Goal: Information Seeking & Learning: Learn about a topic

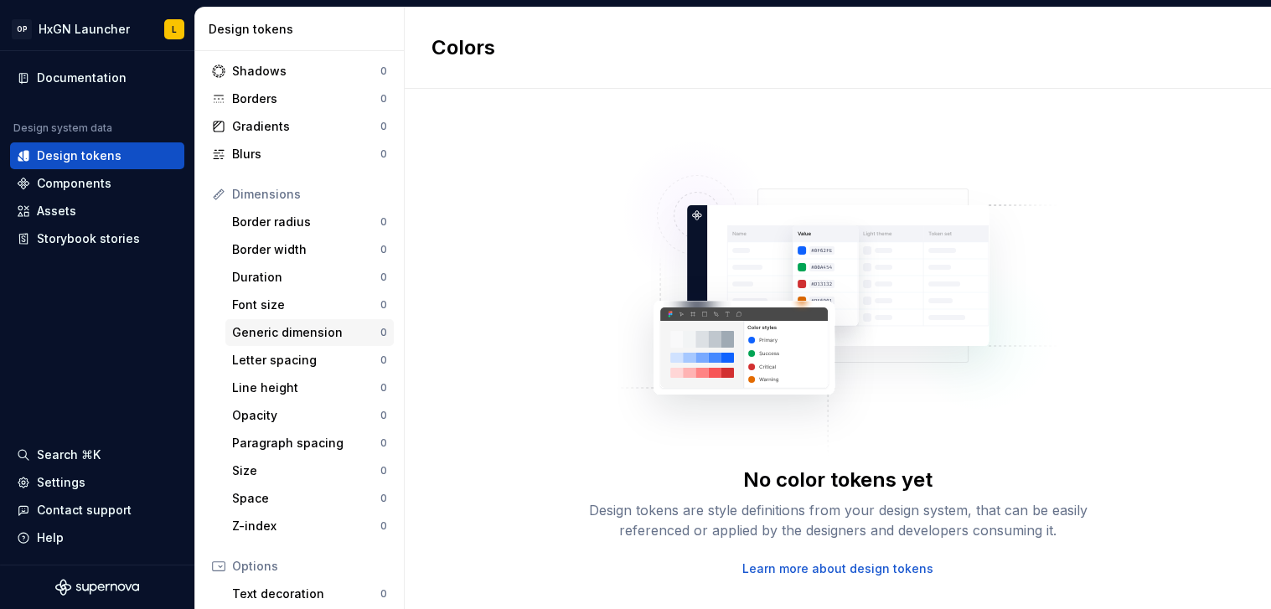
scroll to position [89, 0]
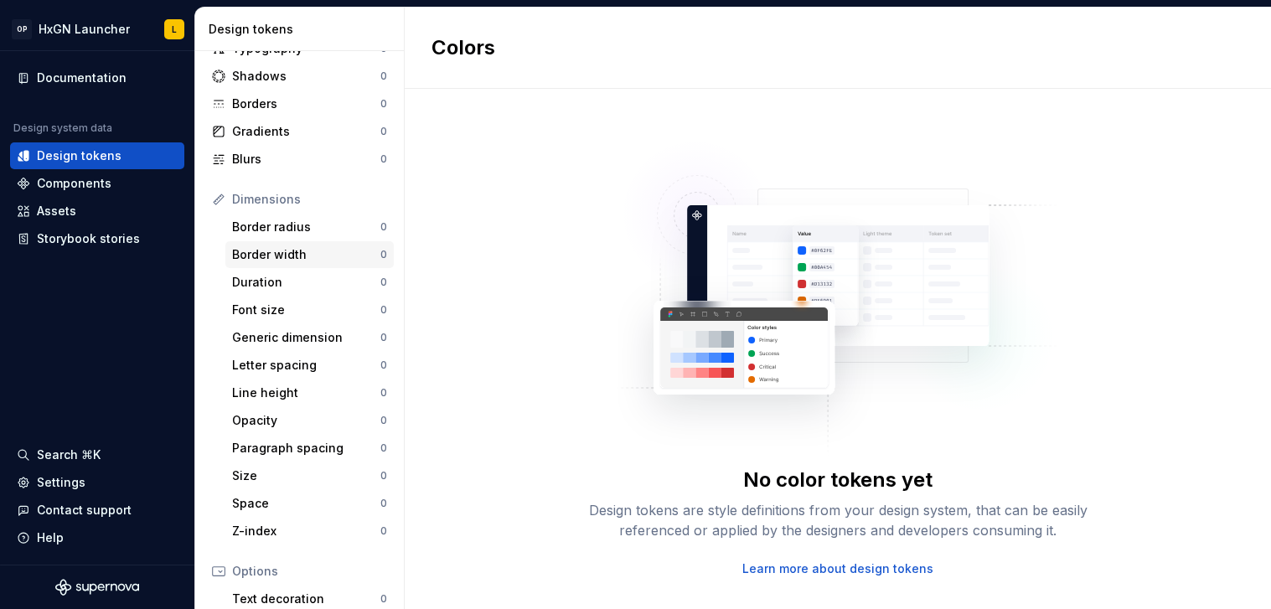
click at [319, 242] on div "Border width 0" at bounding box center [309, 254] width 168 height 27
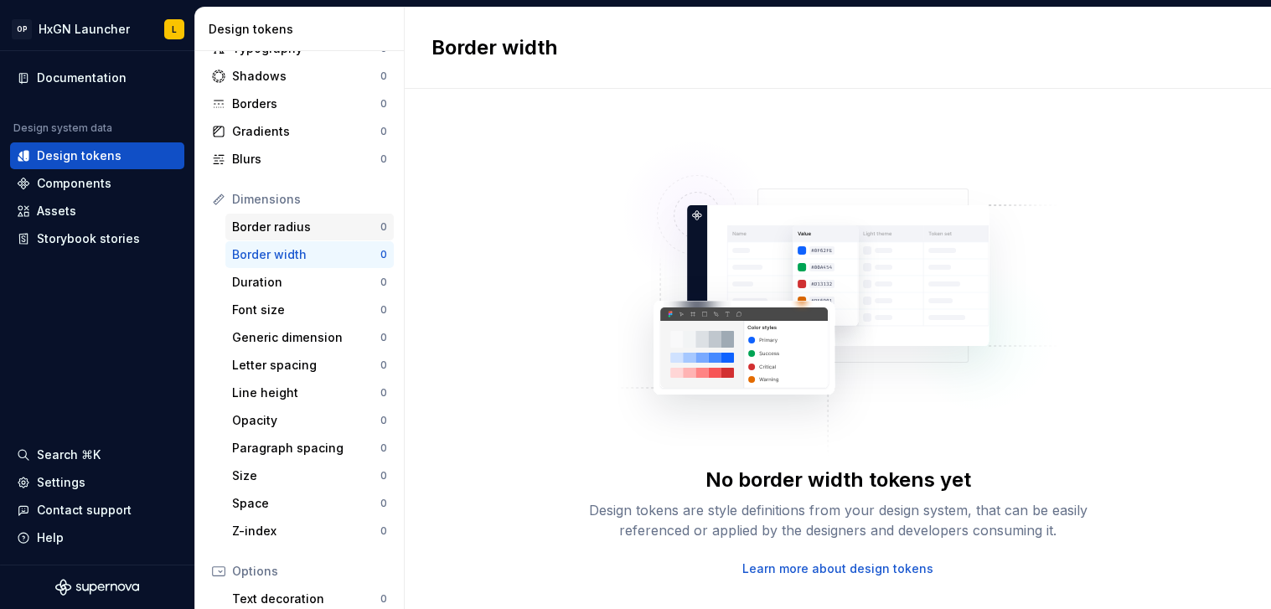
click at [325, 226] on div "Border radius" at bounding box center [306, 227] width 148 height 17
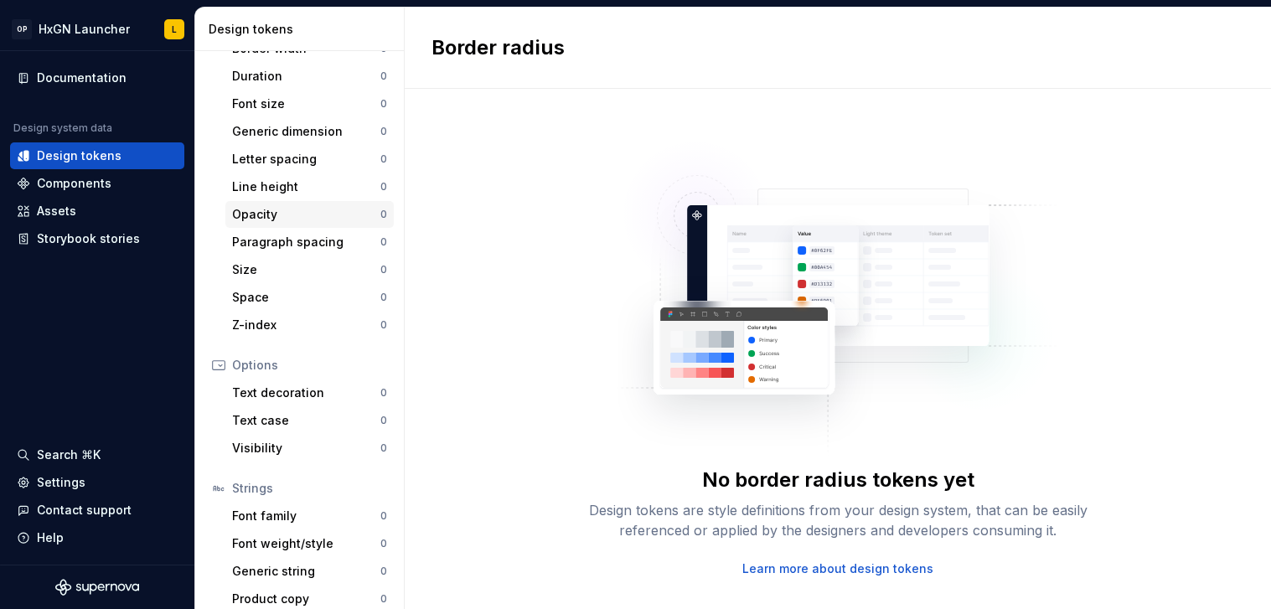
scroll to position [307, 0]
